Goal: Task Accomplishment & Management: Manage account settings

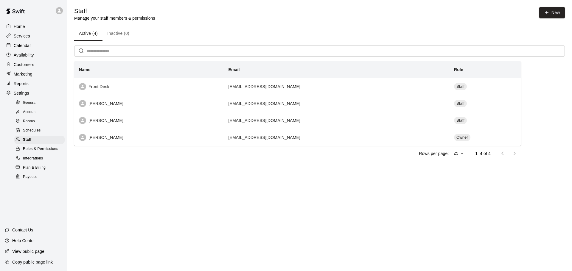
click at [26, 47] on p "Calendar" at bounding box center [22, 46] width 17 height 6
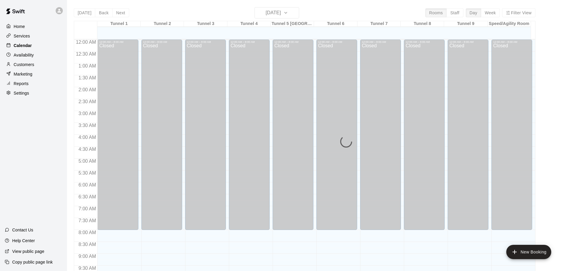
scroll to position [256, 0]
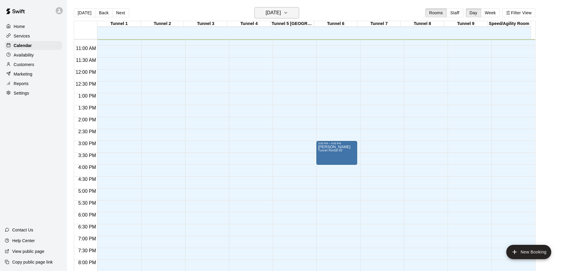
click at [288, 10] on icon "button" at bounding box center [285, 12] width 5 height 7
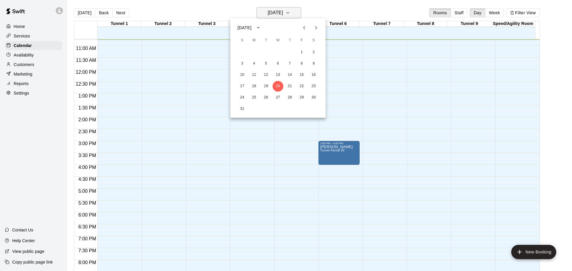
click at [299, 10] on div at bounding box center [286, 135] width 572 height 271
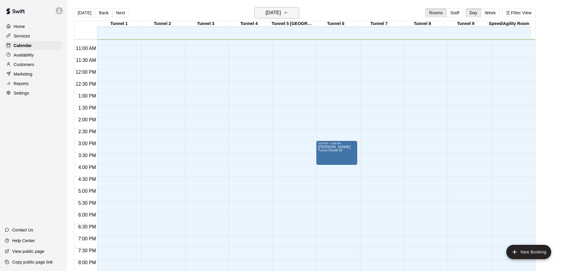
click at [288, 10] on icon "button" at bounding box center [285, 12] width 5 height 7
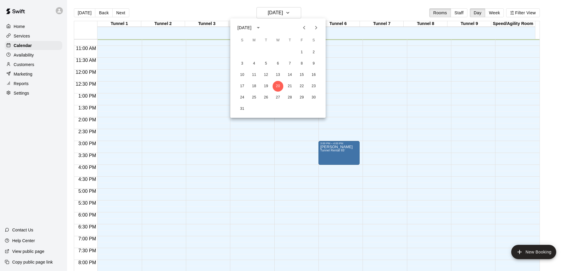
click at [316, 28] on icon "Next month" at bounding box center [315, 27] width 7 height 7
click at [237, 65] on button "7" at bounding box center [242, 63] width 11 height 11
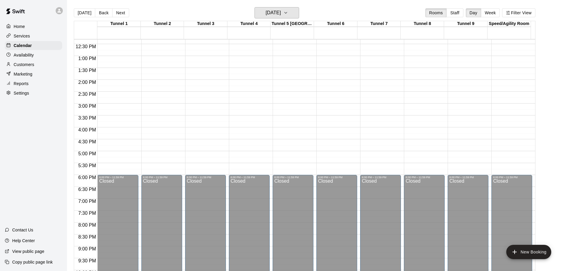
scroll to position [294, 0]
click at [288, 11] on icon "button" at bounding box center [285, 12] width 5 height 7
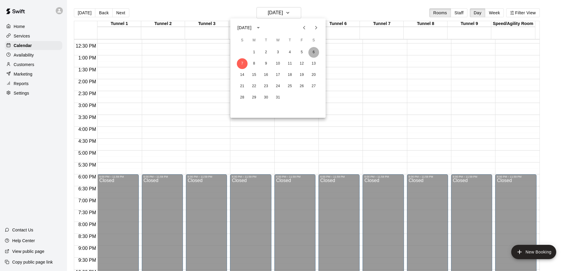
click at [315, 53] on button "6" at bounding box center [313, 52] width 11 height 11
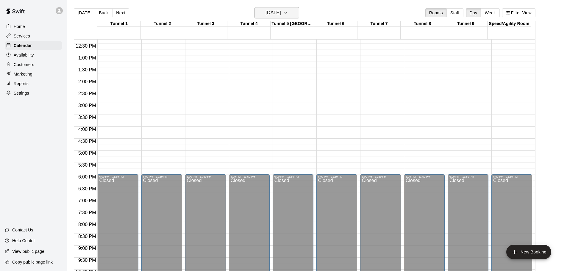
click at [281, 10] on h6 "[DATE]" at bounding box center [273, 13] width 15 height 8
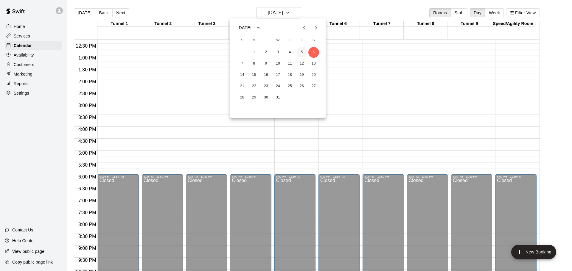
click at [299, 53] on button "5" at bounding box center [301, 52] width 11 height 11
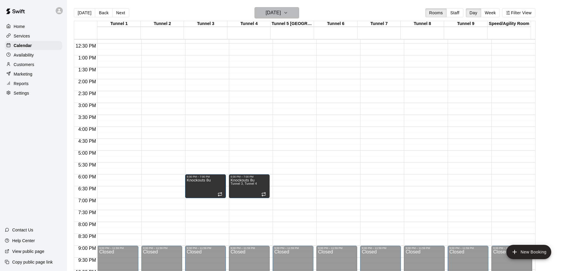
click at [288, 15] on icon "button" at bounding box center [285, 12] width 5 height 7
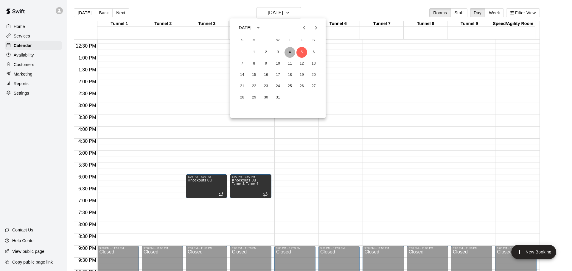
click at [287, 52] on button "4" at bounding box center [289, 52] width 11 height 11
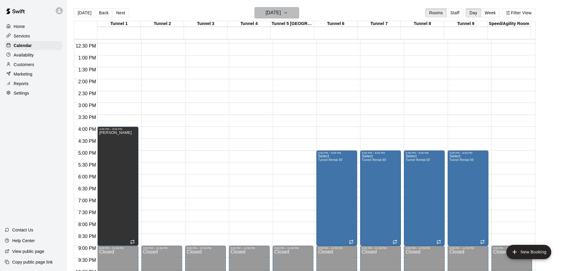
click at [293, 10] on button "[DATE]" at bounding box center [277, 12] width 45 height 11
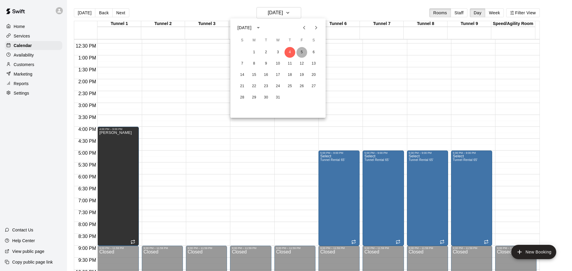
click at [301, 54] on button "5" at bounding box center [301, 52] width 11 height 11
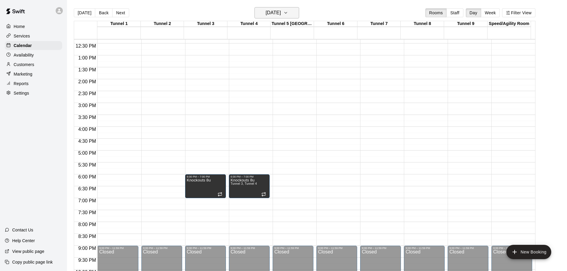
click at [288, 13] on icon "button" at bounding box center [285, 12] width 5 height 7
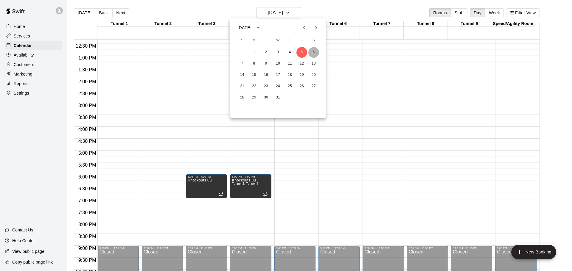
click at [314, 51] on button "6" at bounding box center [313, 52] width 11 height 11
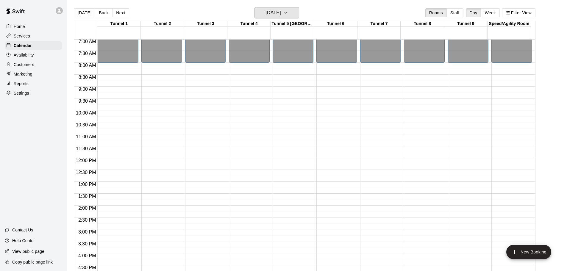
scroll to position [184, 0]
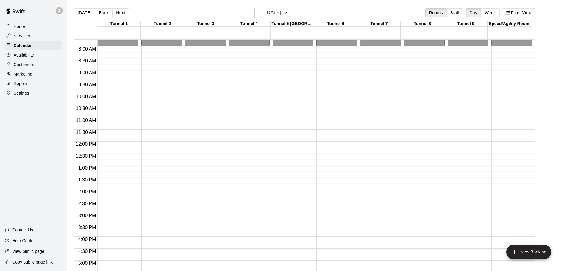
click at [23, 94] on p "Settings" at bounding box center [21, 93] width 15 height 6
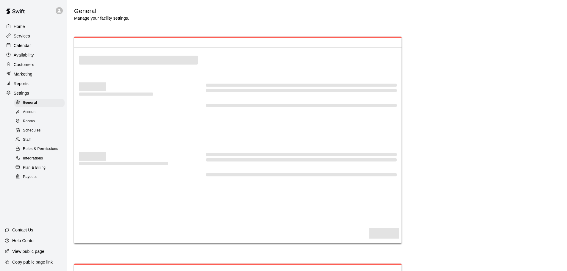
select select "**"
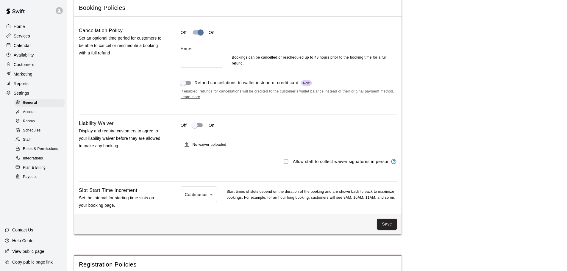
scroll to position [461, 0]
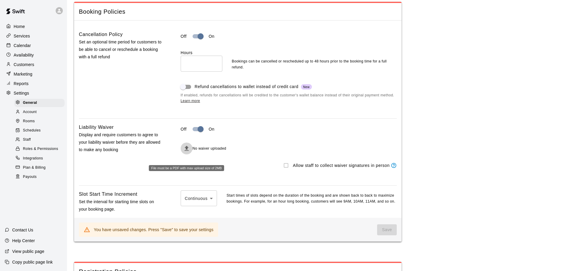
click at [187, 151] on icon "File must be a PDF with max upload size of 2MB" at bounding box center [187, 148] width 4 height 5
click at [187, 152] on icon "File must be a PDF with max upload size of 2MB" at bounding box center [186, 148] width 7 height 7
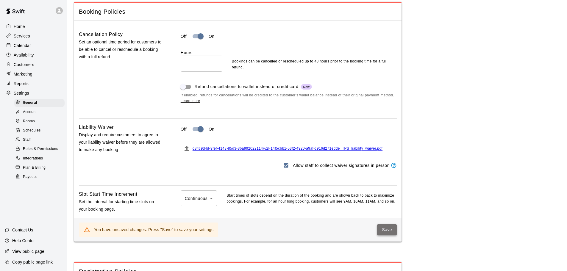
click at [387, 236] on button "Save" at bounding box center [387, 230] width 20 height 11
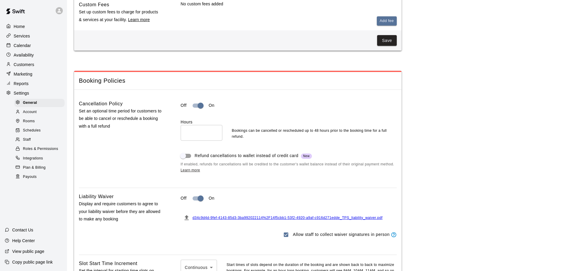
scroll to position [136, 0]
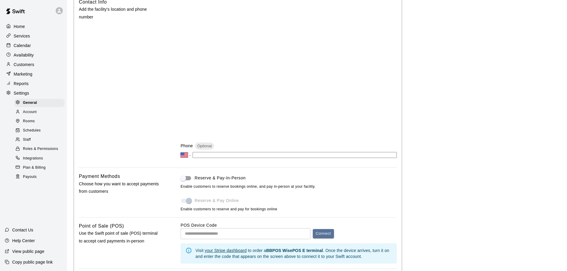
click at [22, 249] on p "View public page" at bounding box center [28, 252] width 32 height 6
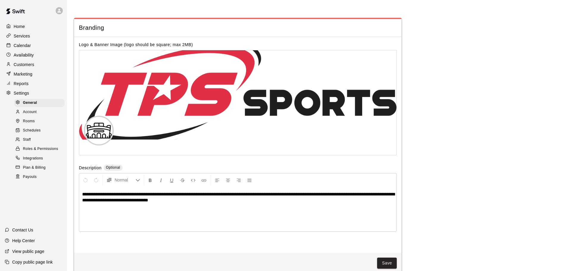
scroll to position [1289, 0]
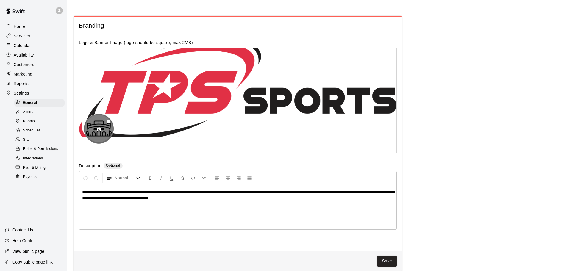
click at [108, 123] on icon "button" at bounding box center [108, 122] width 3 height 4
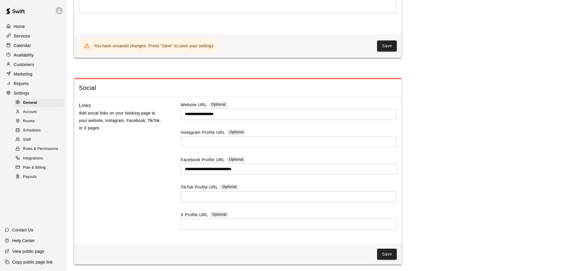
scroll to position [1414, 0]
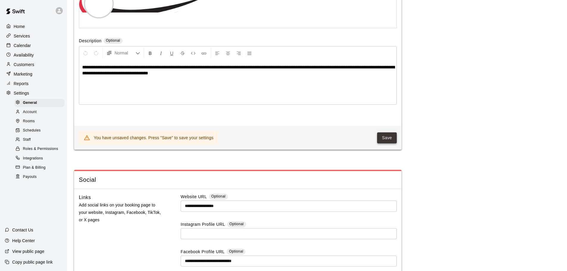
click at [387, 144] on button "Save" at bounding box center [387, 138] width 20 height 11
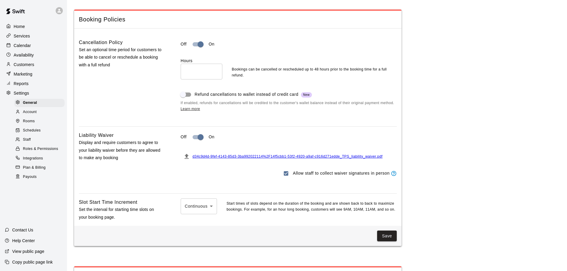
scroll to position [0, 0]
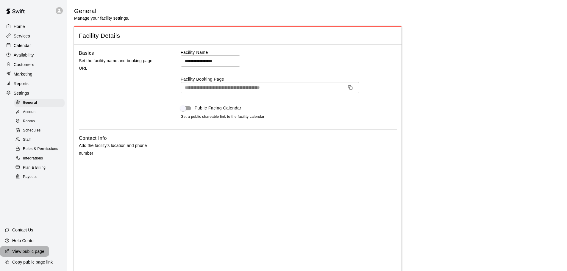
click at [34, 254] on p "View public page" at bounding box center [28, 252] width 32 height 6
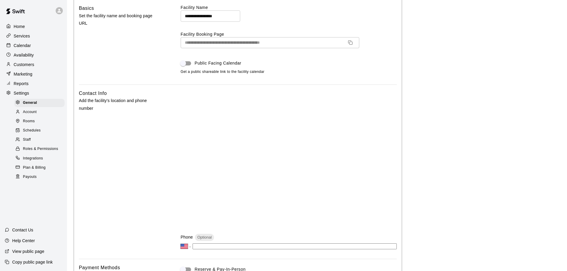
scroll to position [47, 0]
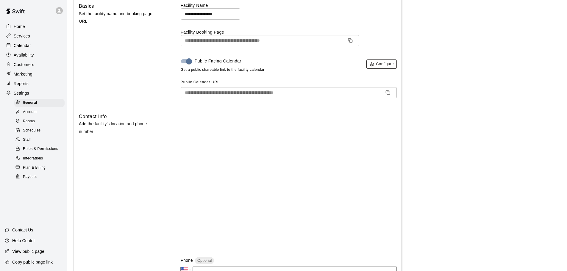
click at [378, 64] on button "Configure" at bounding box center [382, 64] width 30 height 9
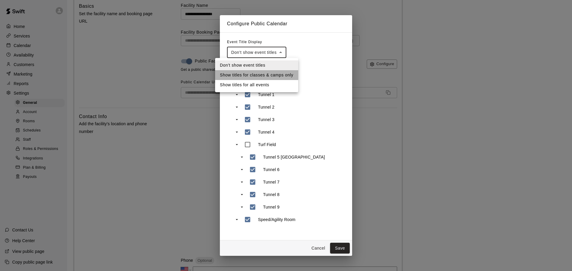
click at [277, 74] on li "Show titles for classes & camps only" at bounding box center [256, 75] width 83 height 10
type input "**********"
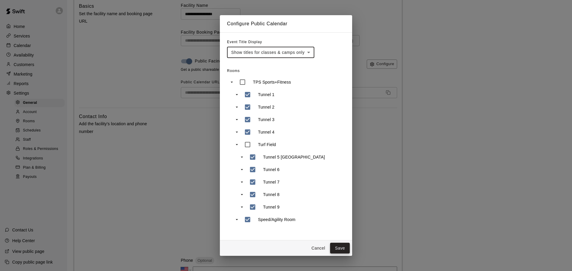
click at [345, 245] on button "Save" at bounding box center [340, 248] width 20 height 11
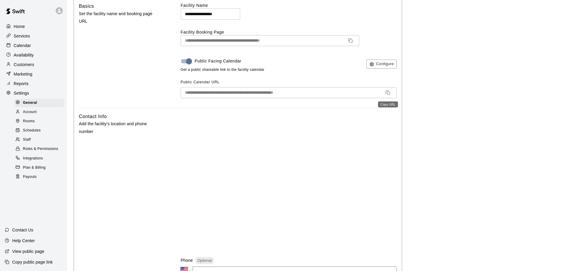
click at [387, 93] on rect "Copy URL" at bounding box center [388, 93] width 3 height 3
click at [36, 38] on div "Services" at bounding box center [33, 36] width 57 height 9
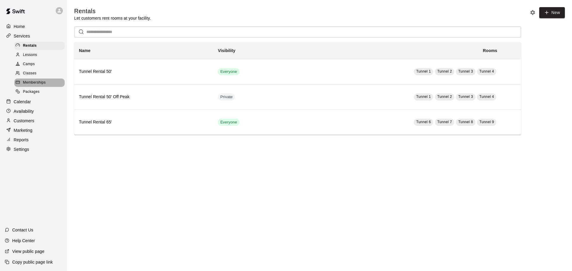
click at [35, 84] on span "Memberships" at bounding box center [34, 83] width 23 height 6
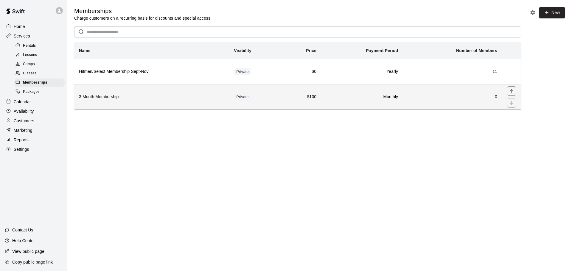
click at [152, 102] on th "3 Month Membership" at bounding box center [151, 96] width 155 height 25
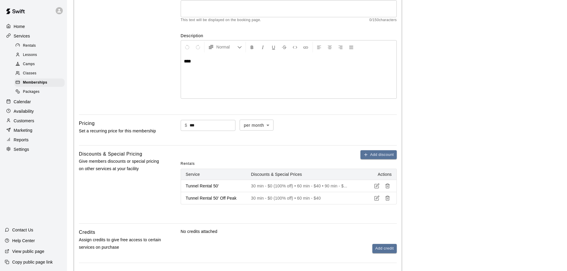
scroll to position [88, 0]
click at [194, 64] on p "****" at bounding box center [289, 61] width 210 height 6
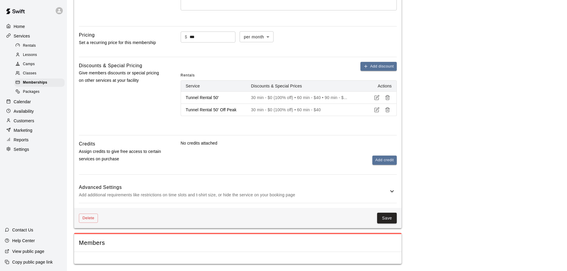
scroll to position [0, 0]
